Goal: Information Seeking & Learning: Find specific fact

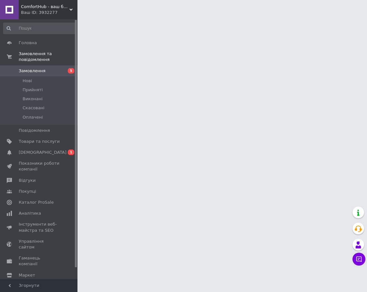
click at [47, 68] on span "Замовлення" at bounding box center [39, 71] width 41 height 6
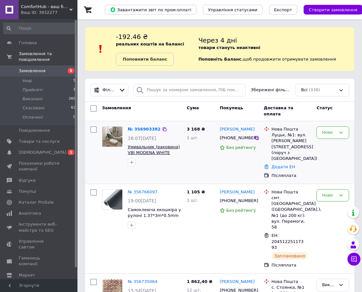
click at [143, 147] on span "Умивальник (раковина) VBI MODENA WHITE накладний" at bounding box center [154, 153] width 52 height 17
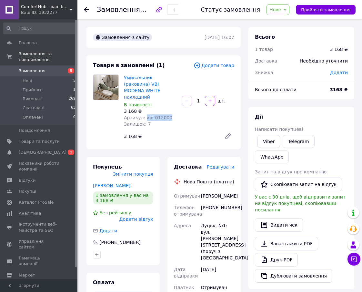
drag, startPoint x: 143, startPoint y: 109, endPoint x: 165, endPoint y: 110, distance: 21.6
click at [165, 115] on span "Артикул: vbi-012000" at bounding box center [148, 117] width 48 height 5
copy span "vbi-012000"
